Goal: Communication & Community: Connect with others

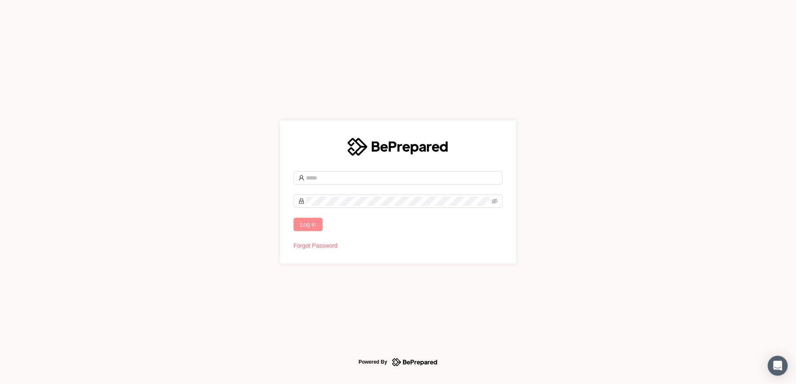
type input "**********"
click at [300, 224] on span "Log in" at bounding box center [308, 224] width 16 height 9
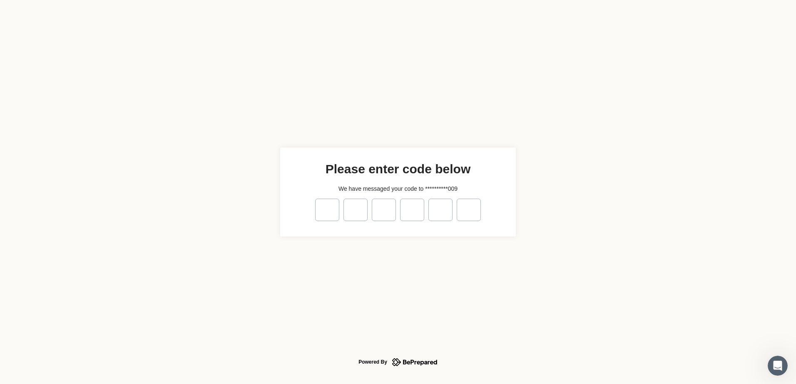
type input "*"
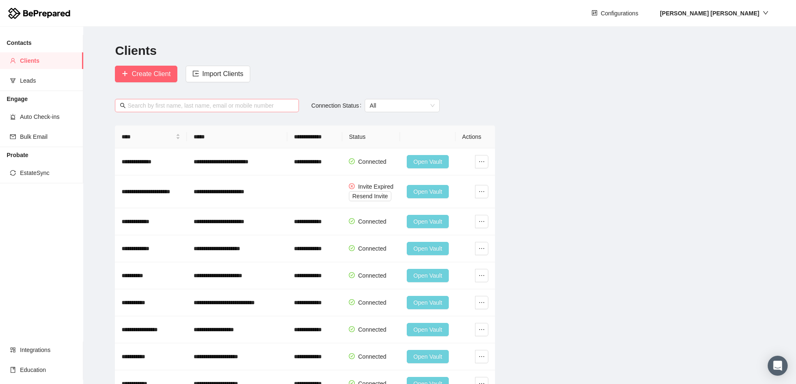
click at [194, 108] on input "text" at bounding box center [210, 105] width 166 height 9
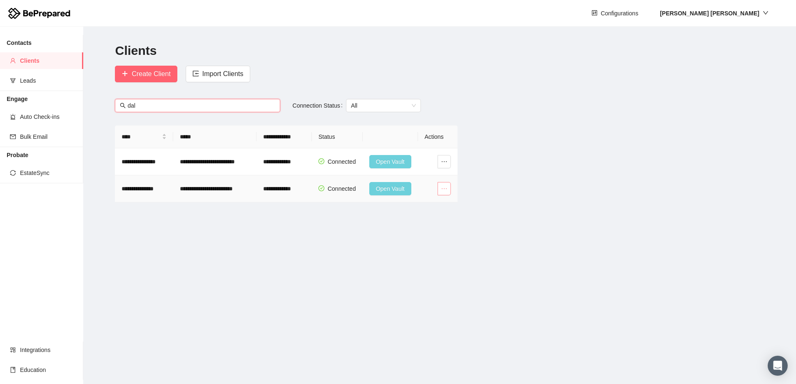
type input "dal"
click at [442, 189] on icon "ellipsis" at bounding box center [444, 189] width 7 height 7
click at [422, 202] on span "Open Vault" at bounding box center [422, 205] width 49 height 9
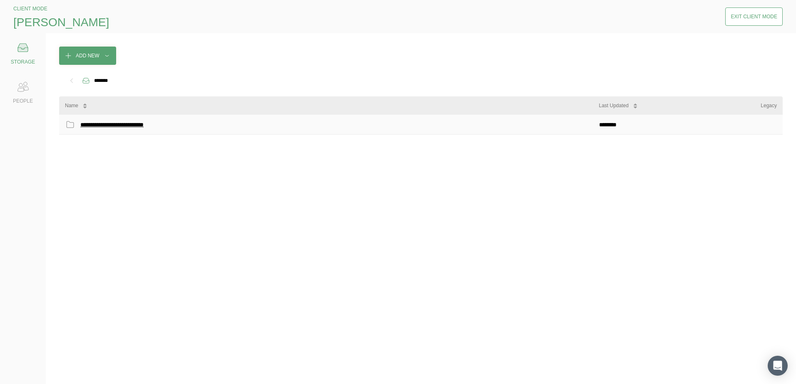
click at [84, 123] on div "**********" at bounding box center [123, 124] width 86 height 11
click at [86, 82] on icon at bounding box center [86, 81] width 8 height 8
click at [759, 14] on div "Exit Client Mode" at bounding box center [753, 16] width 47 height 8
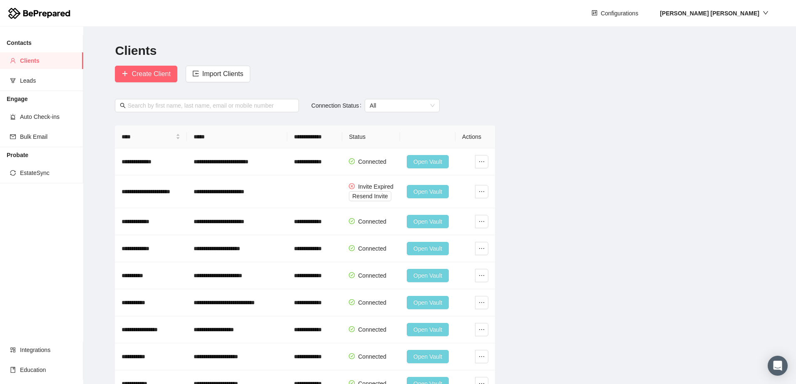
click at [227, 117] on div at bounding box center [207, 110] width 196 height 23
click at [226, 114] on div at bounding box center [207, 110] width 196 height 23
click at [226, 111] on span at bounding box center [206, 105] width 183 height 13
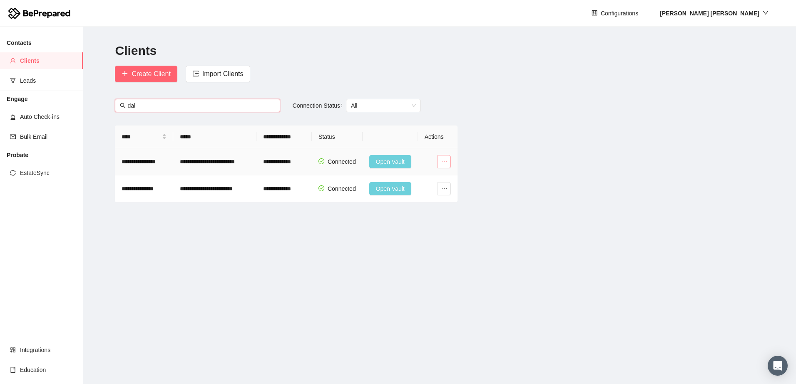
type input "dal"
click at [441, 162] on icon "ellipsis" at bounding box center [444, 162] width 7 height 7
click at [422, 206] on span "Invite Business" at bounding box center [422, 204] width 49 height 9
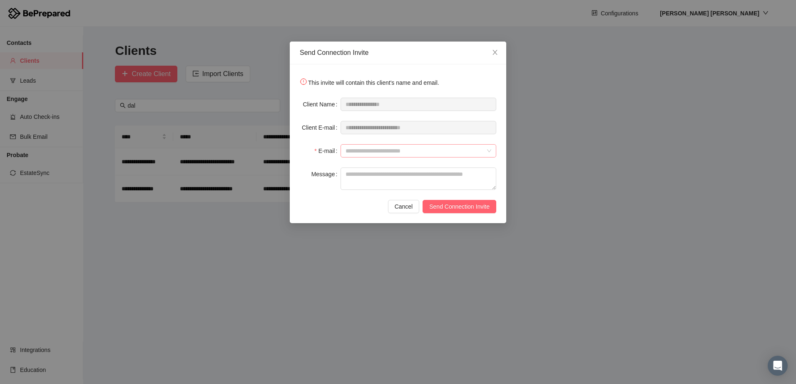
click at [413, 154] on input "E-mail" at bounding box center [415, 151] width 140 height 12
click at [402, 173] on textarea "Message" at bounding box center [418, 179] width 156 height 22
click at [423, 150] on input "E-mail" at bounding box center [415, 151] width 140 height 12
click at [406, 204] on span "Cancel" at bounding box center [403, 206] width 18 height 9
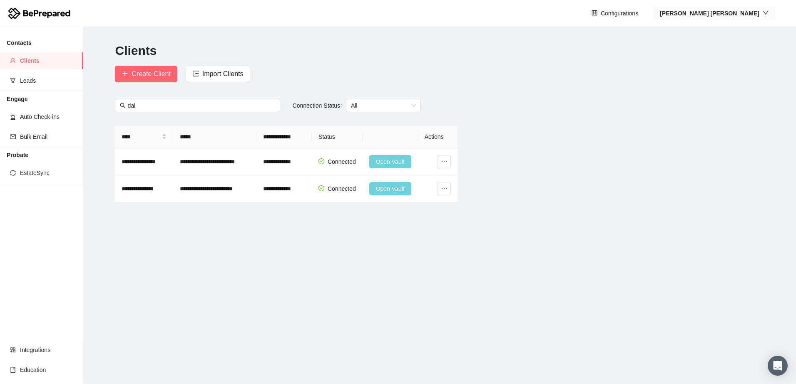
click at [746, 17] on div "[PERSON_NAME]" at bounding box center [708, 13] width 99 height 9
click at [736, 52] on span "Logout" at bounding box center [746, 56] width 45 height 9
